Goal: Transaction & Acquisition: Purchase product/service

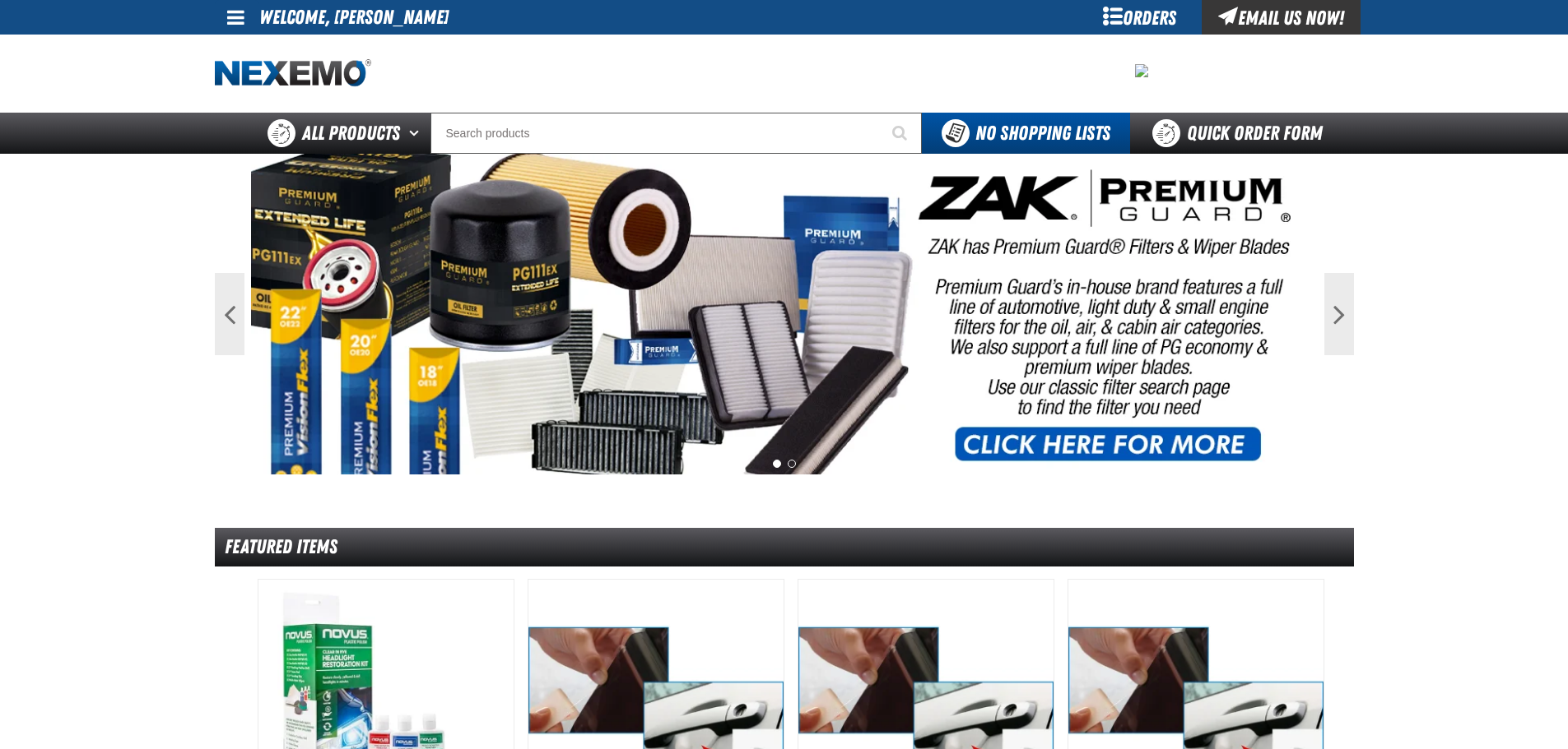
click at [231, 13] on span at bounding box center [236, 17] width 17 height 20
click at [252, 47] on link "My Account My Account" at bounding box center [258, 49] width 73 height 16
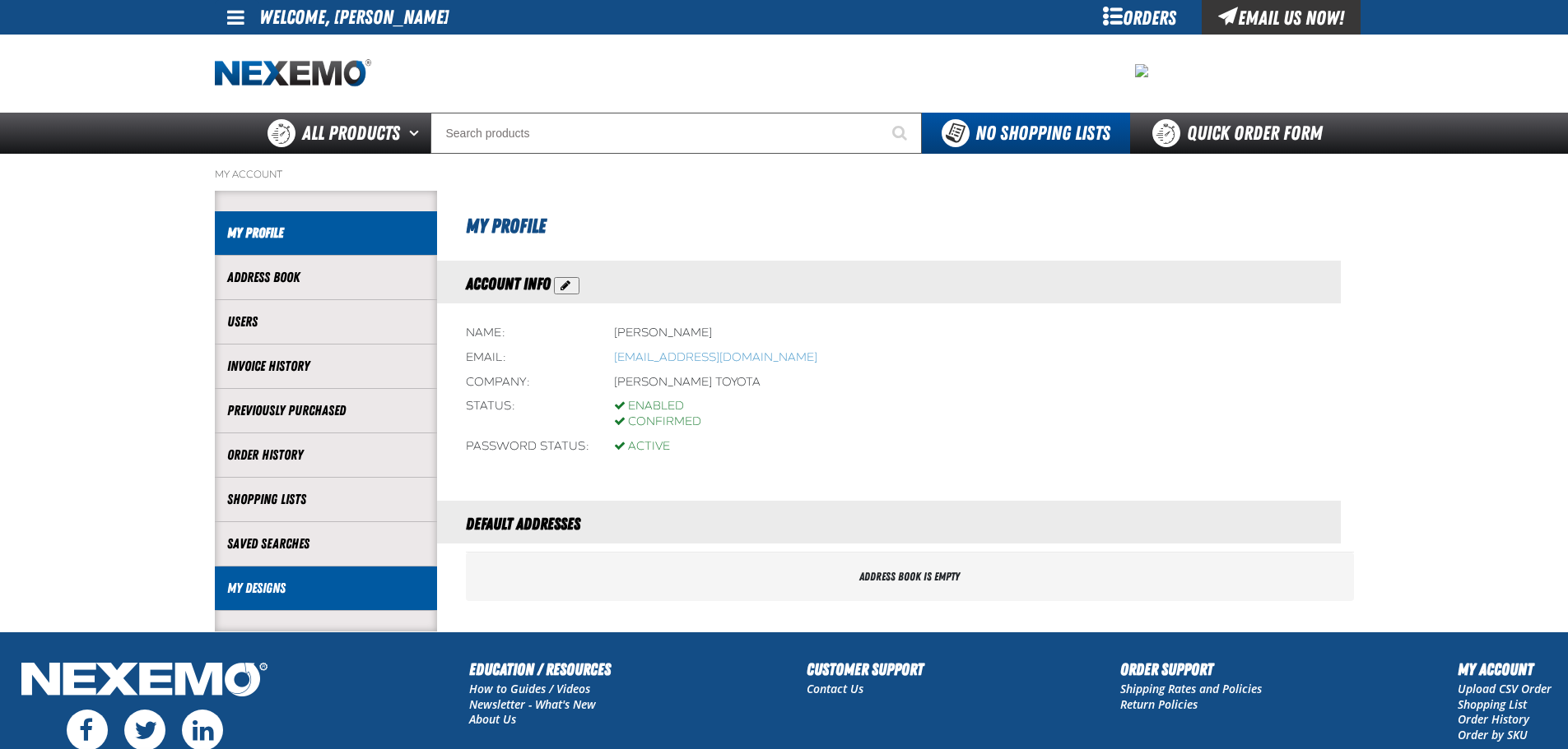
click at [266, 593] on link "My Designs" at bounding box center [326, 588] width 198 height 19
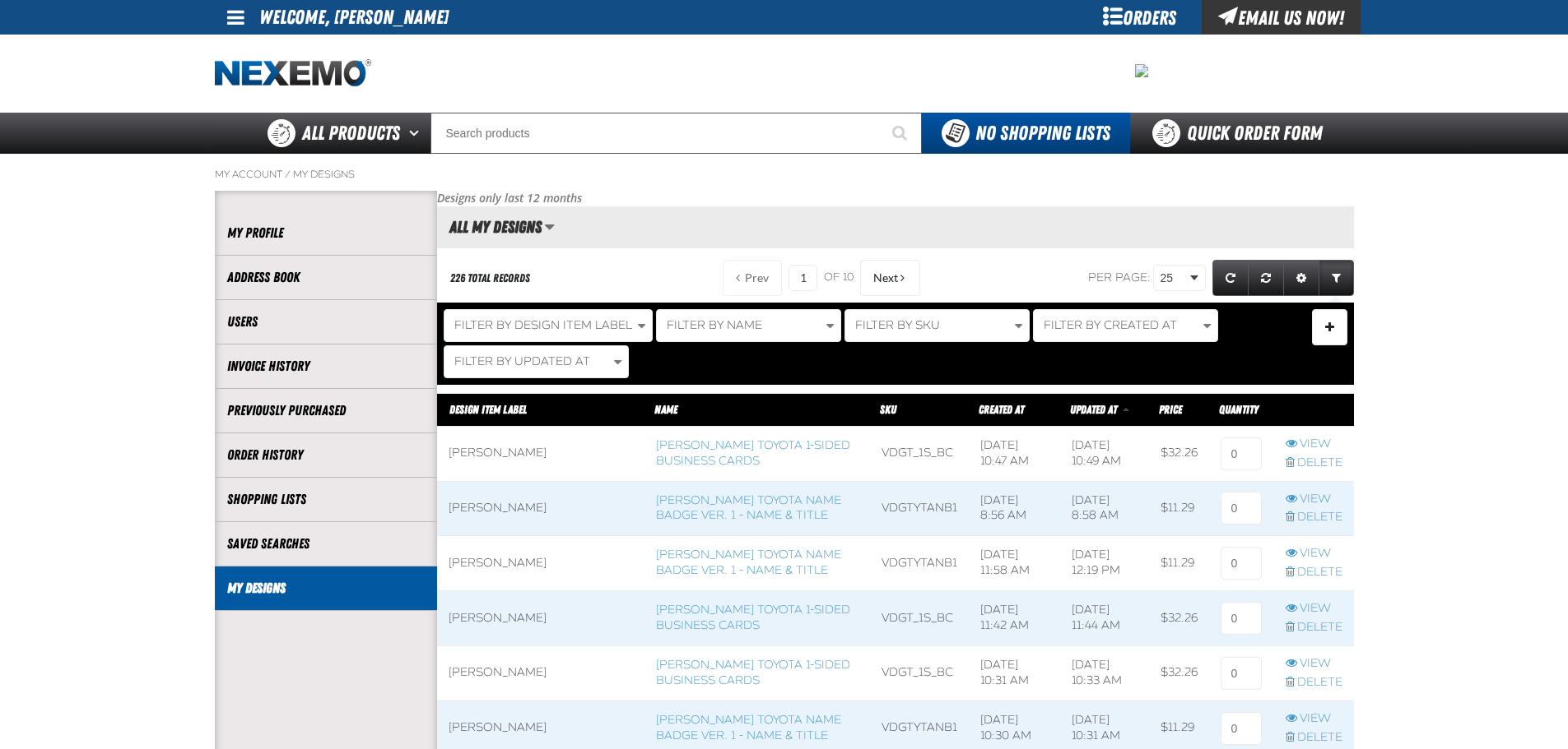
scroll to position [1, 1]
click at [723, 506] on link "Vandergriff Toyota Name Badge Ver. 1 - Name & Title" at bounding box center [749, 508] width 185 height 29
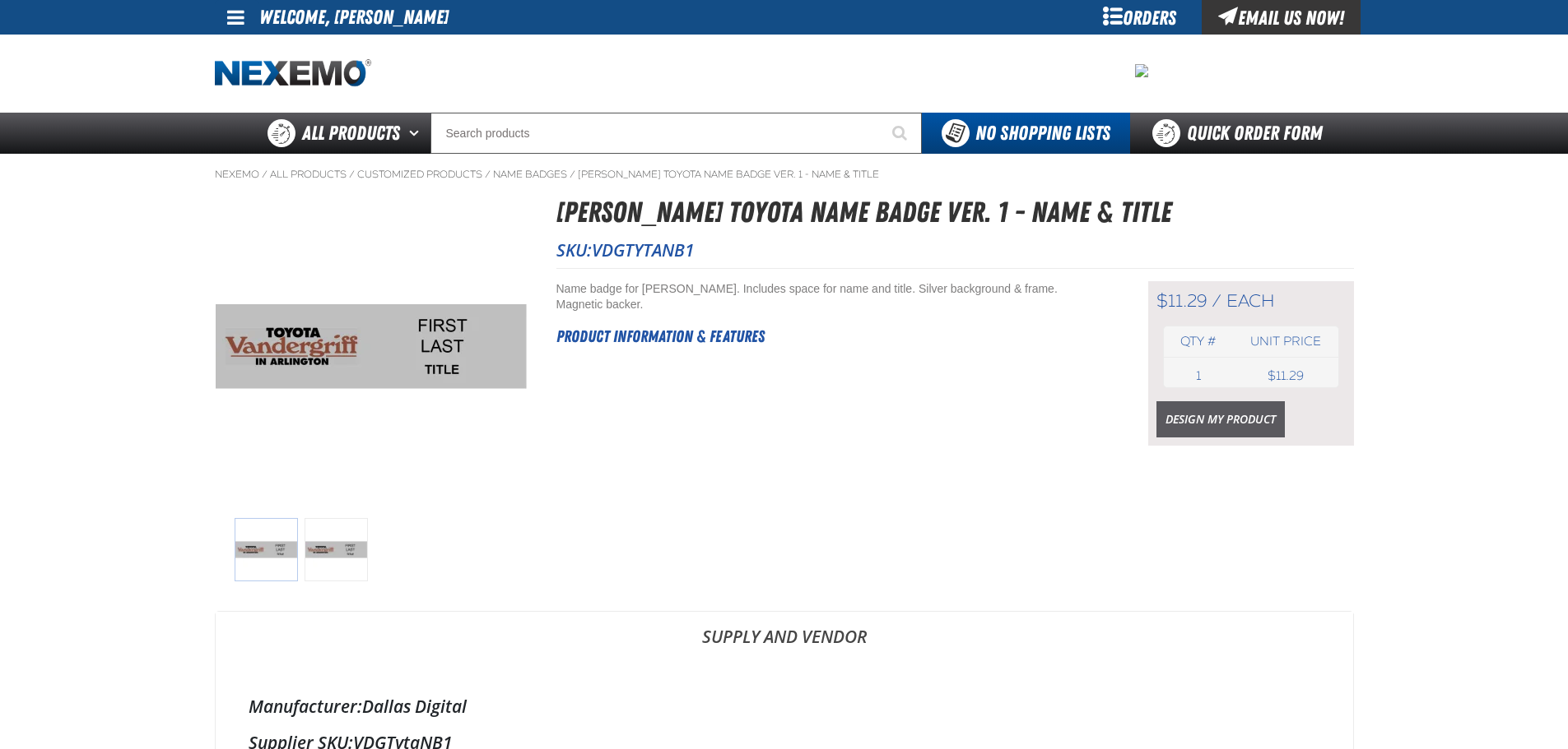
click at [1259, 422] on link "Design My Product" at bounding box center [1221, 420] width 129 height 36
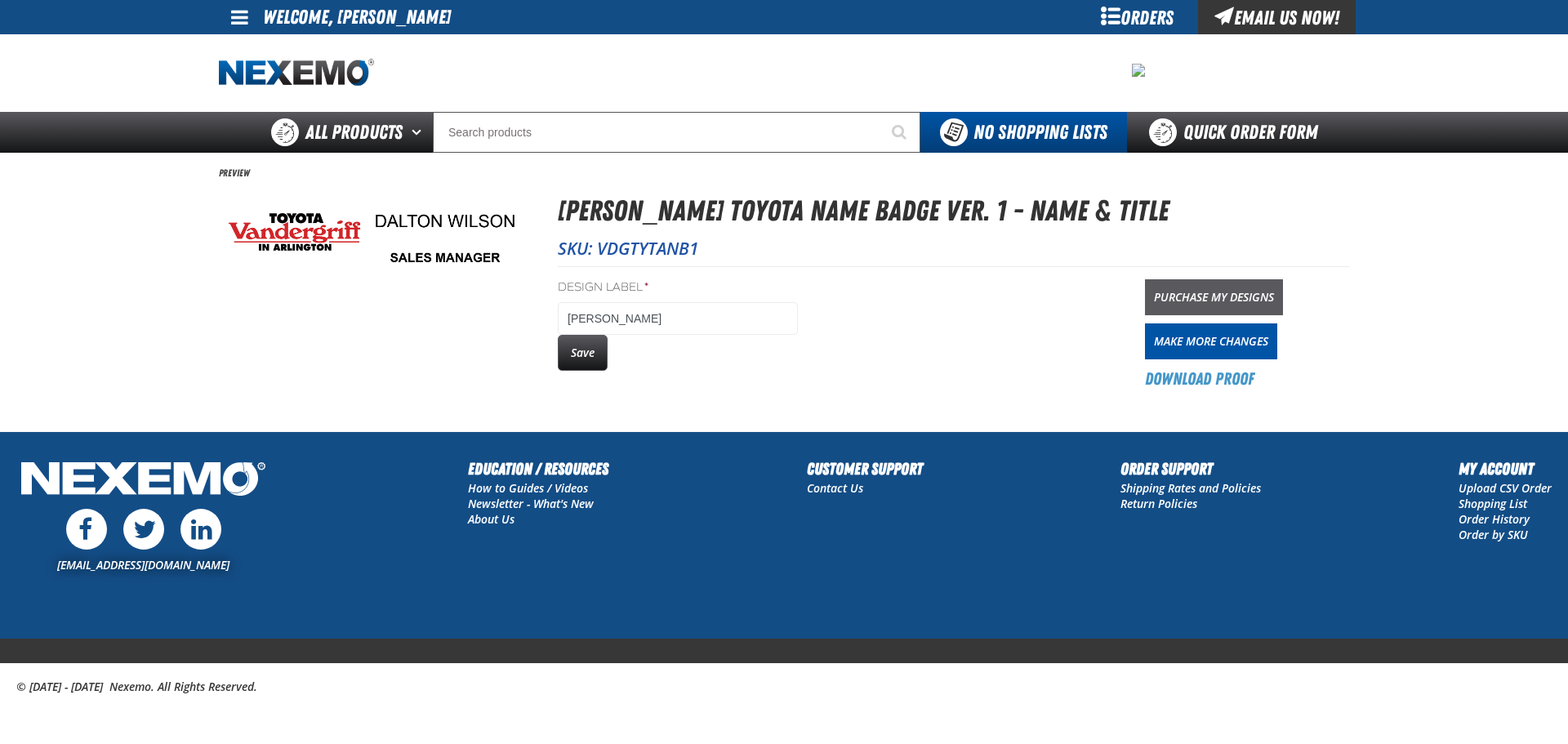
click at [1239, 290] on link "Purchase My Designs" at bounding box center [1214, 298] width 138 height 36
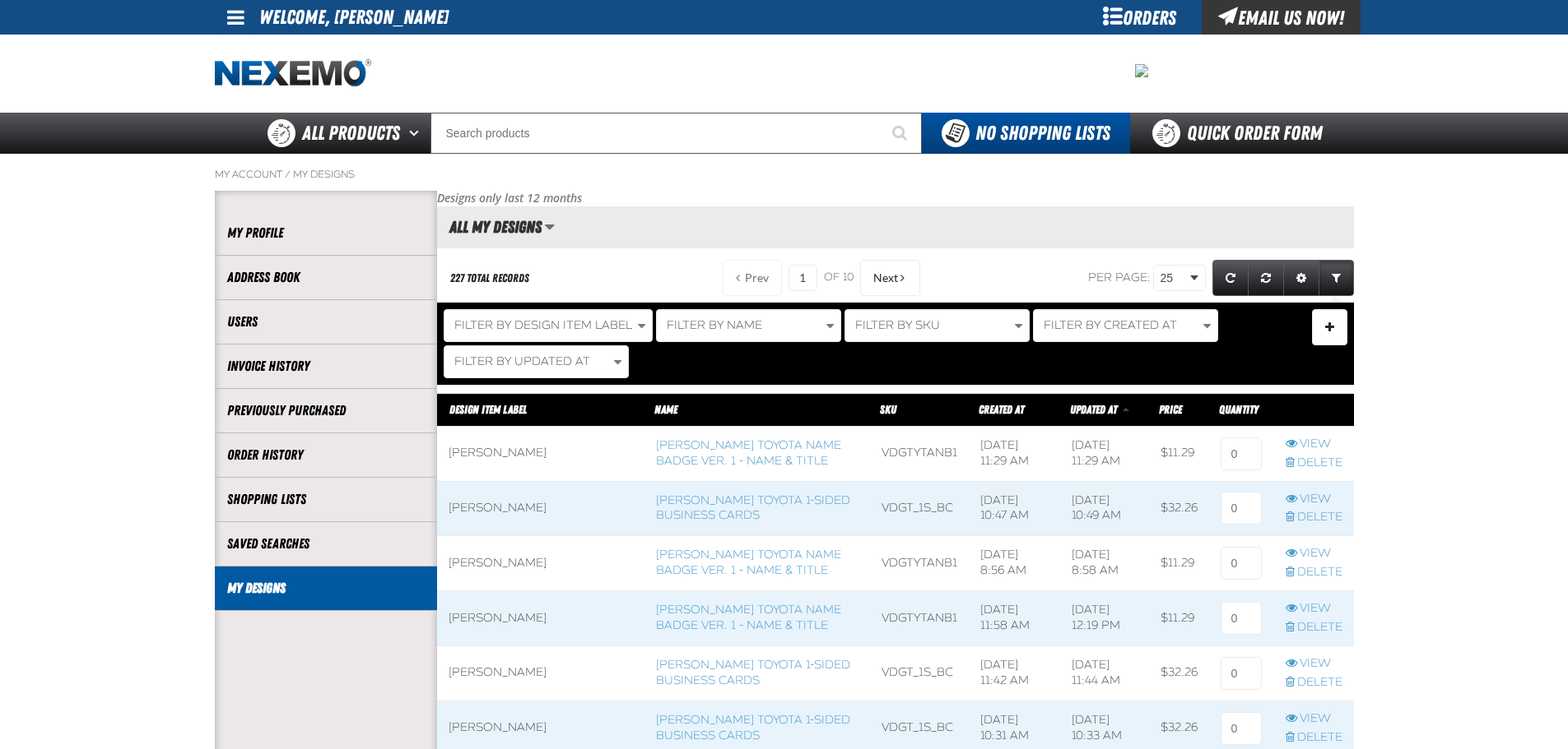
scroll to position [1, 1]
click at [1230, 451] on input at bounding box center [1241, 454] width 41 height 33
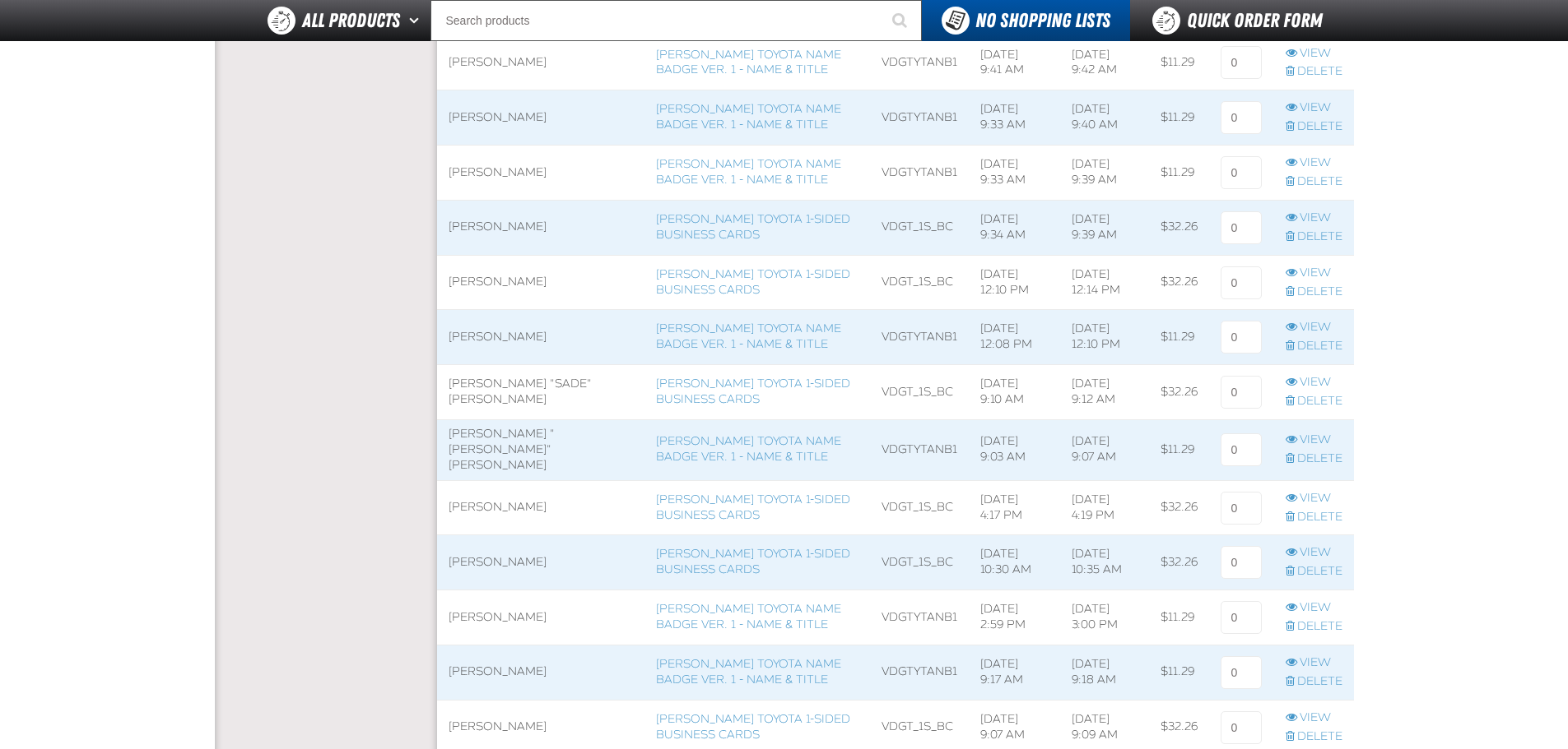
scroll to position [1234, 0]
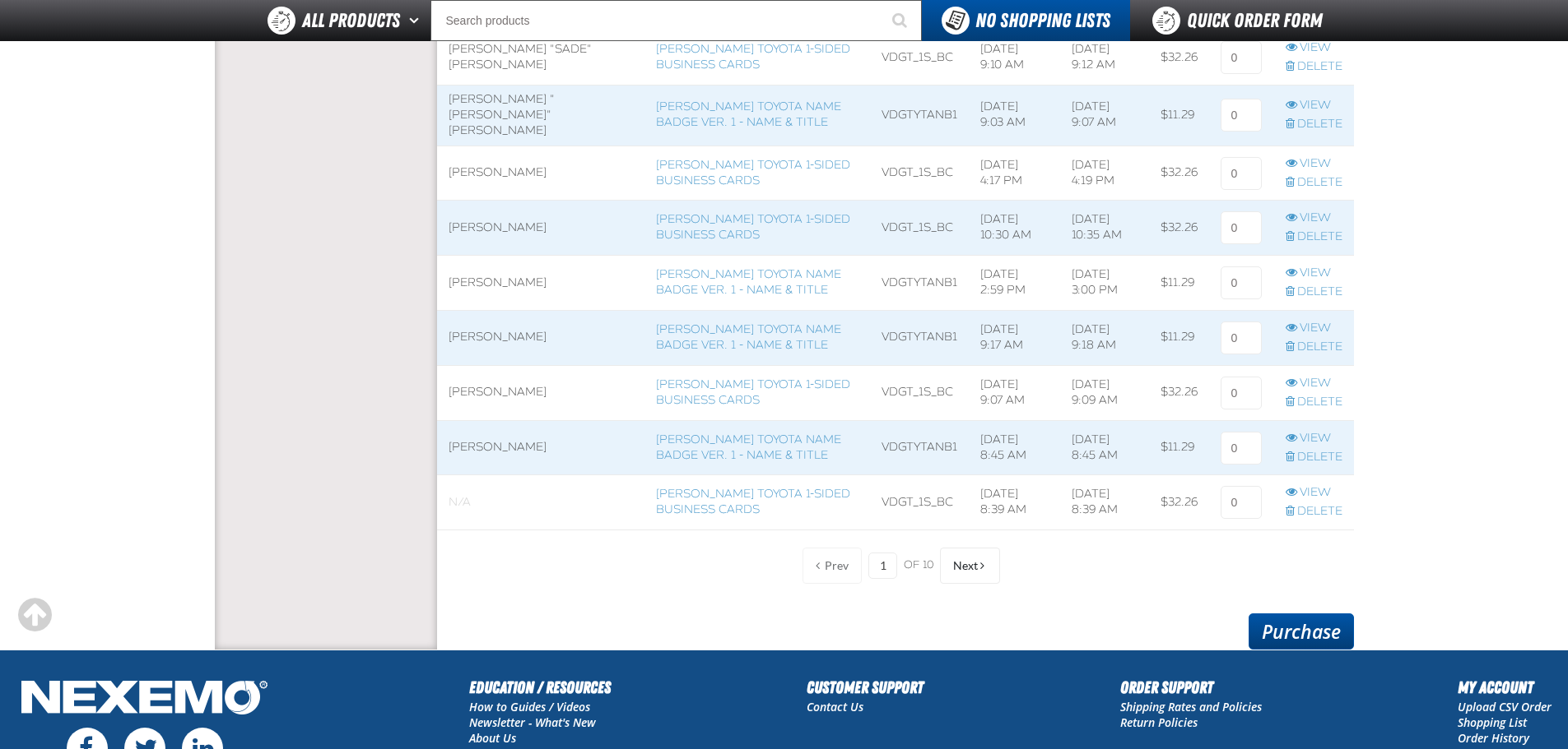
type input "1"
click at [1325, 629] on link "Purchase" at bounding box center [1301, 632] width 105 height 36
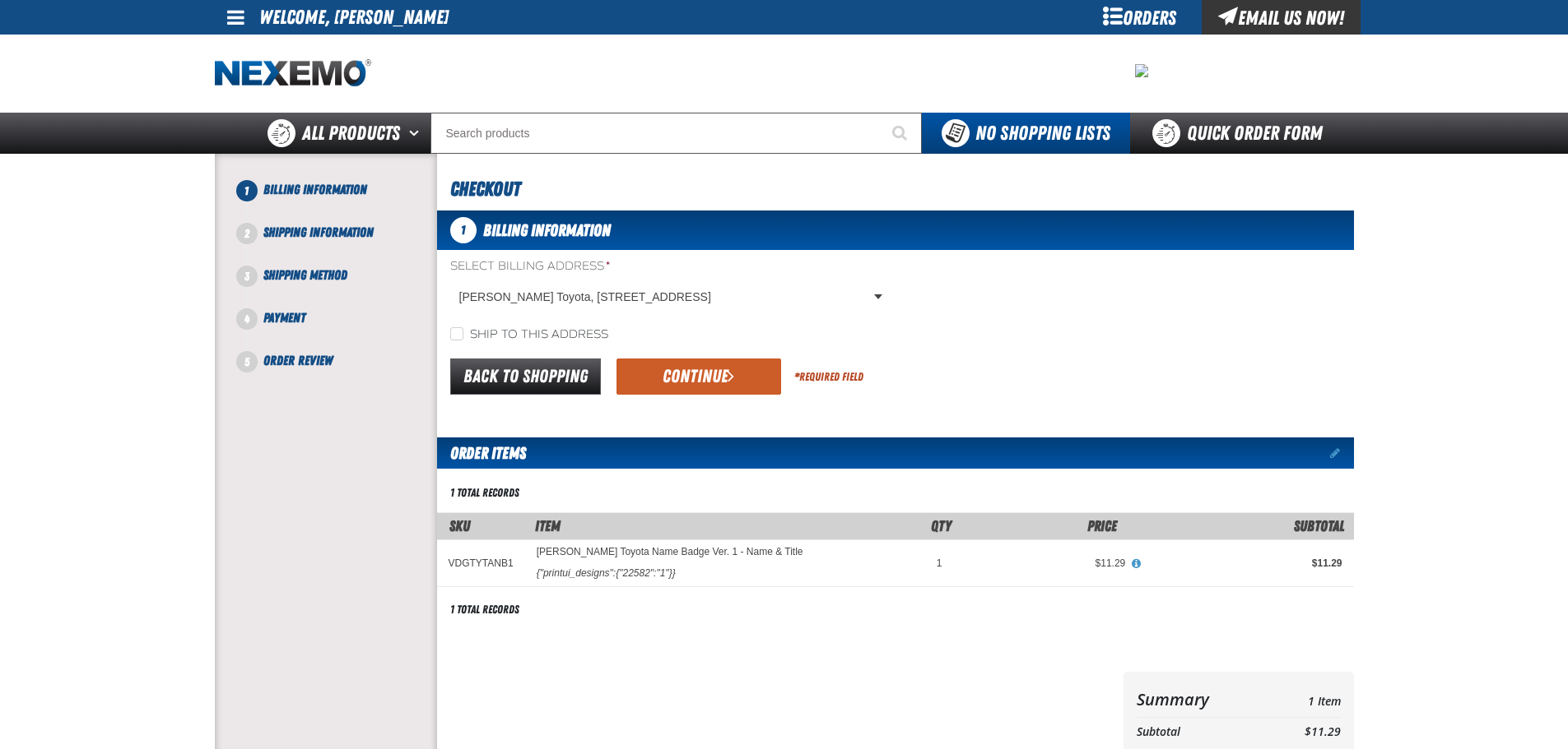
click at [492, 333] on label "Ship to this address" at bounding box center [529, 335] width 158 height 16
click at [463, 333] on input "Ship to this address" at bounding box center [456, 333] width 13 height 13
checkbox input "true"
click at [662, 373] on button "Continue" at bounding box center [698, 377] width 164 height 36
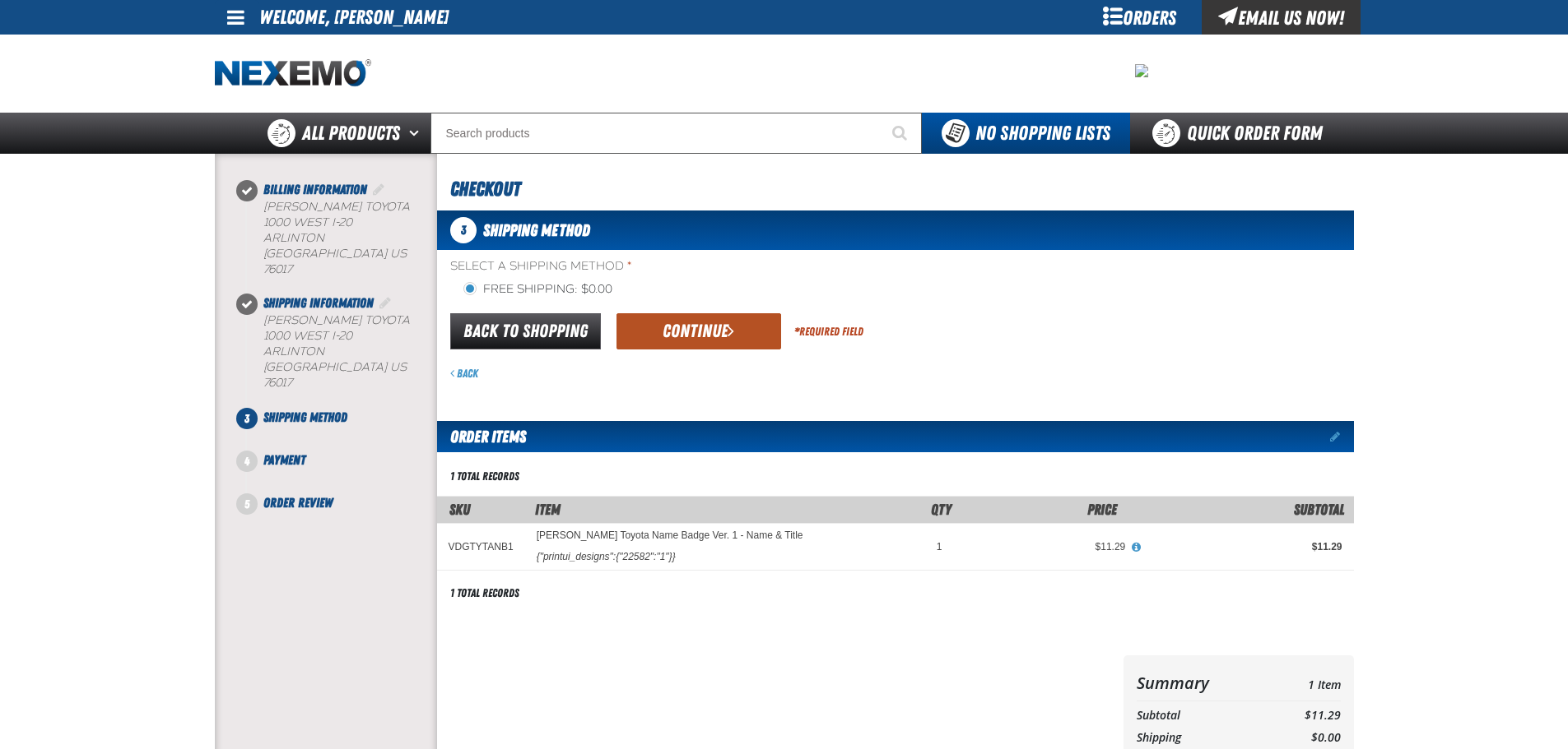
click at [672, 342] on button "Continue" at bounding box center [698, 332] width 164 height 36
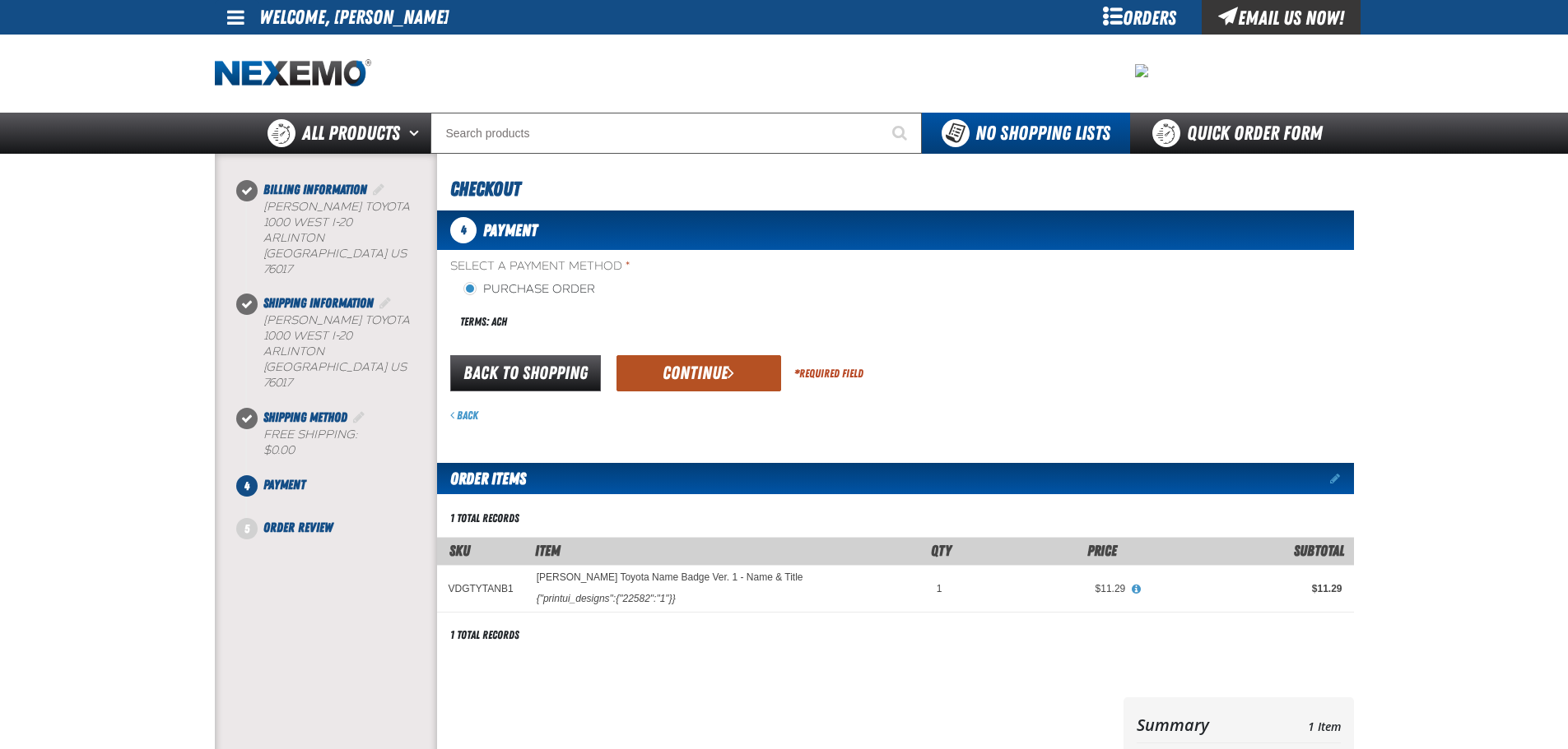
click at [692, 373] on button "Continue" at bounding box center [698, 373] width 164 height 36
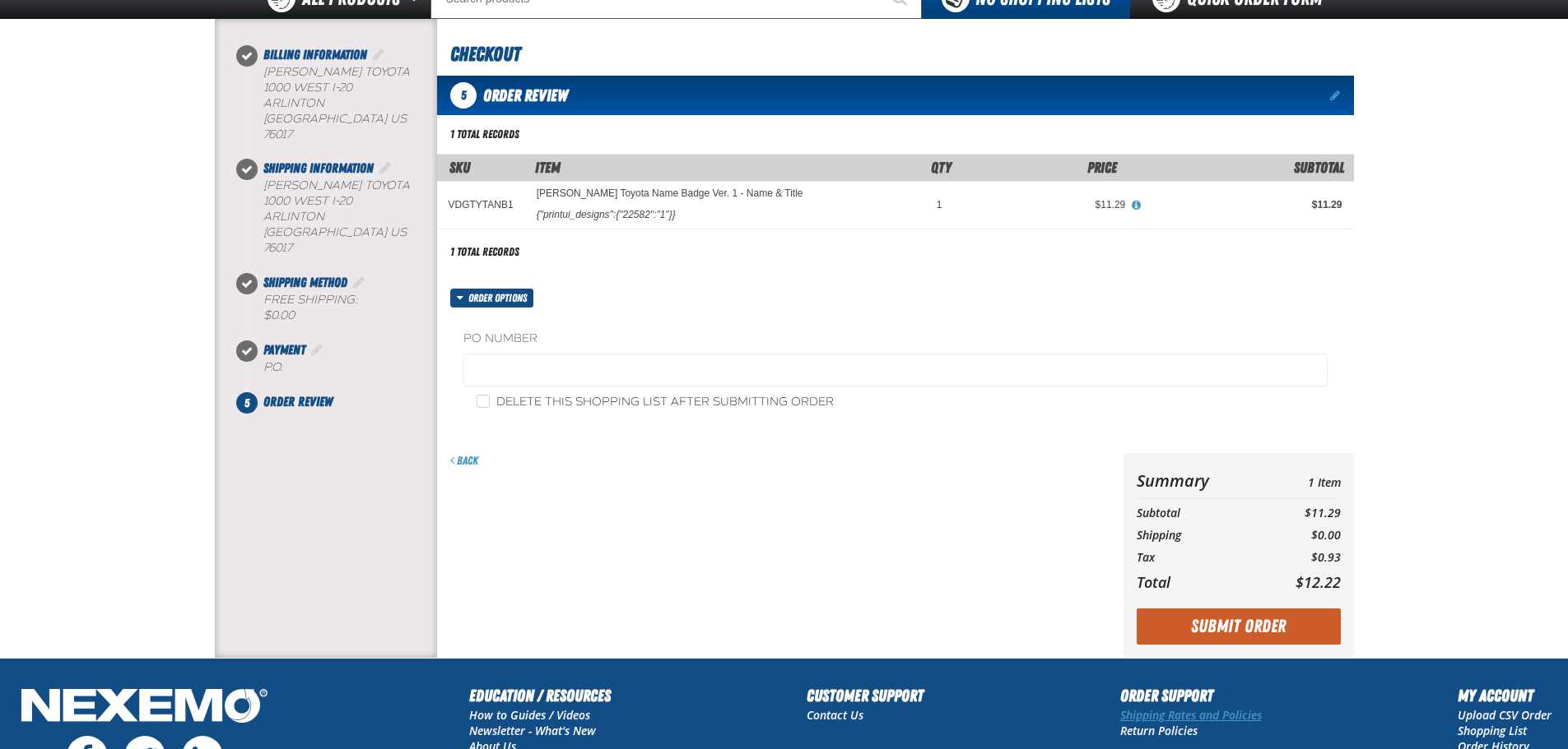
scroll to position [164, 0]
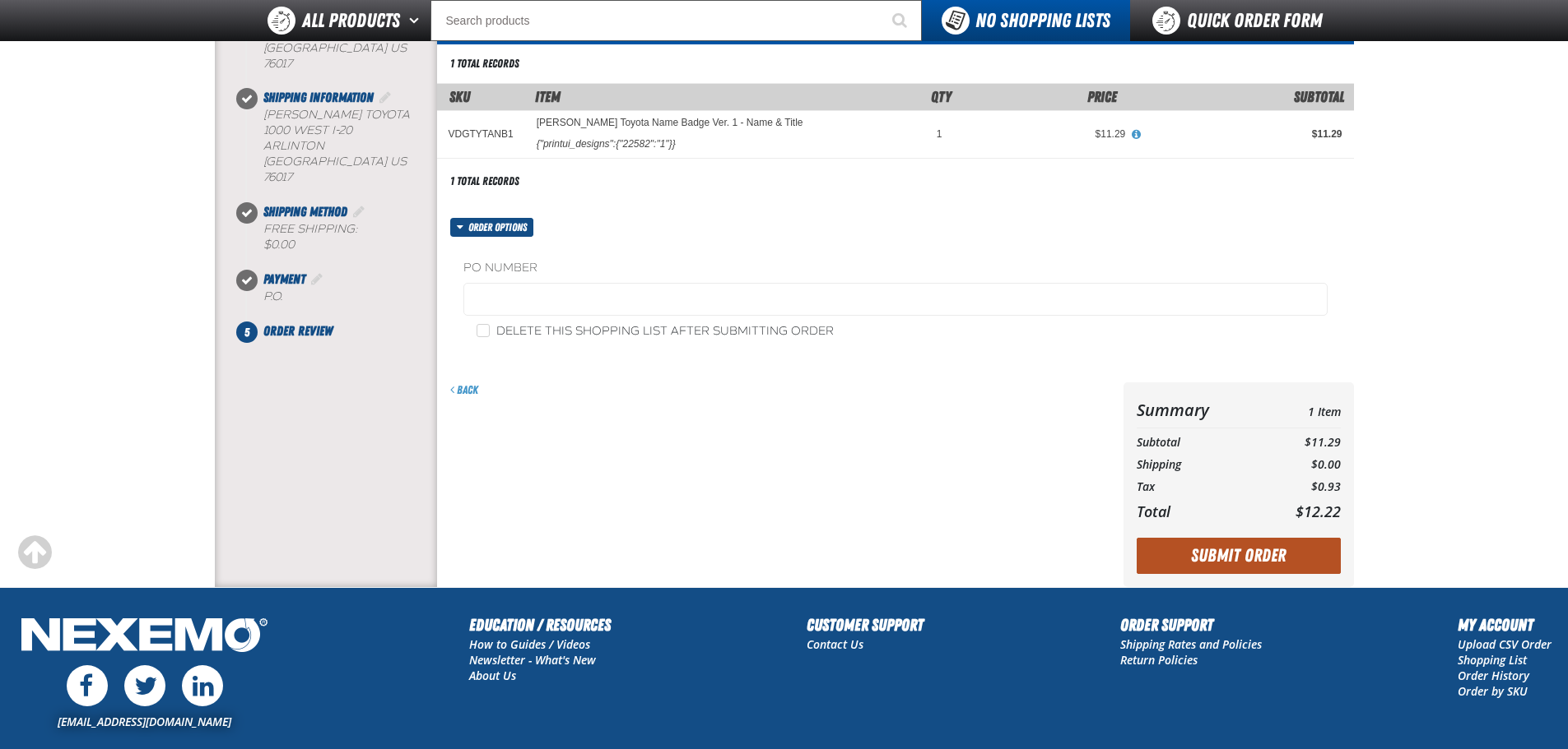
click at [1263, 562] on button "Submit Order" at bounding box center [1239, 556] width 204 height 36
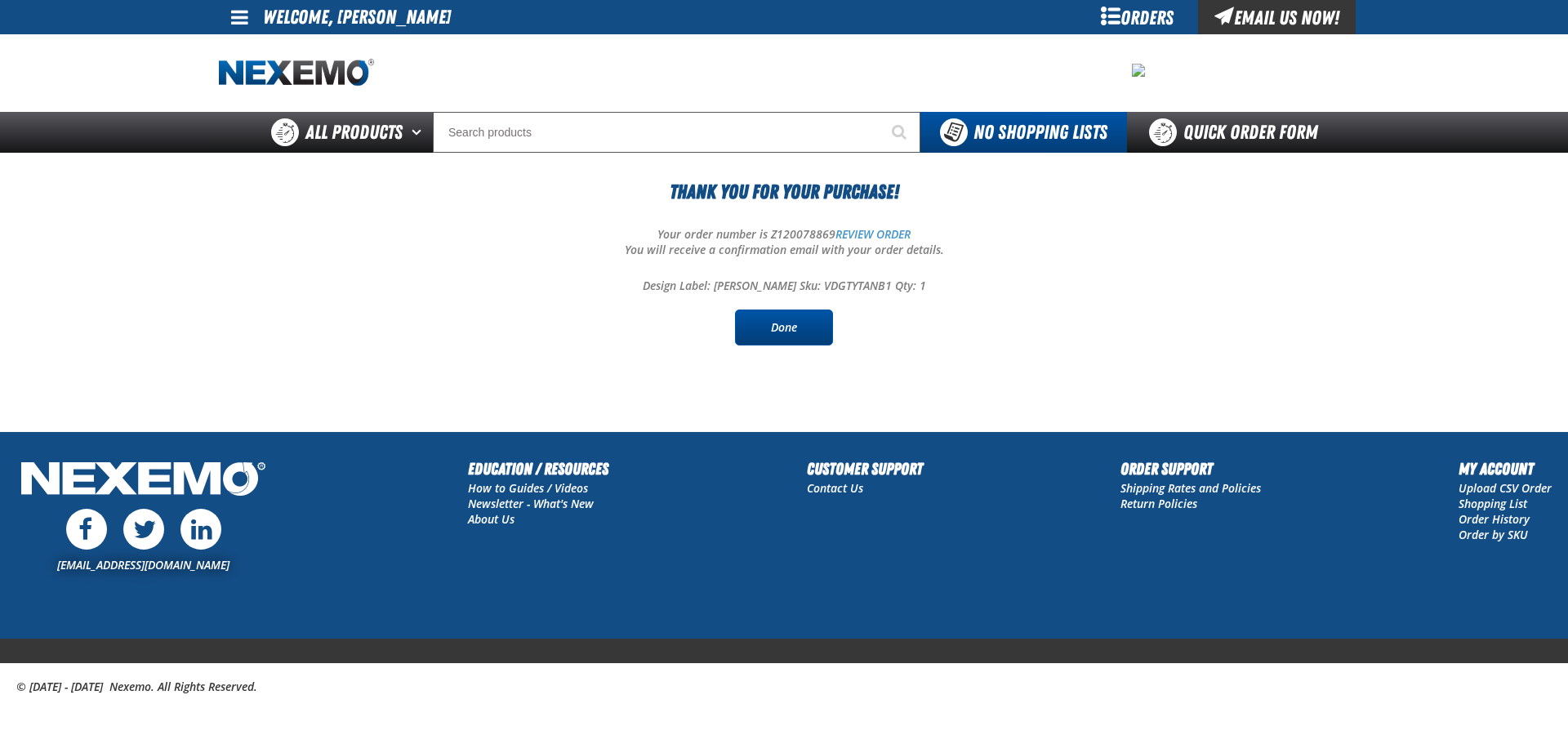
click at [789, 331] on link "Done" at bounding box center [784, 328] width 98 height 36
